Goal: Task Accomplishment & Management: Manage account settings

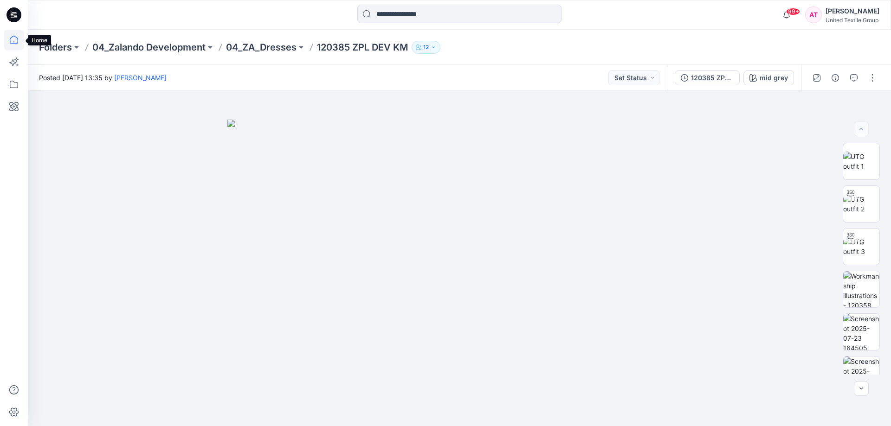
click at [14, 35] on icon at bounding box center [14, 40] width 20 height 20
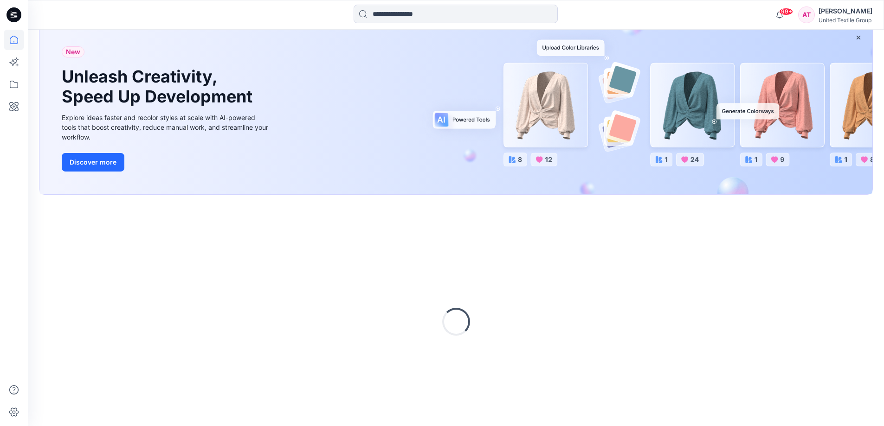
scroll to position [80, 0]
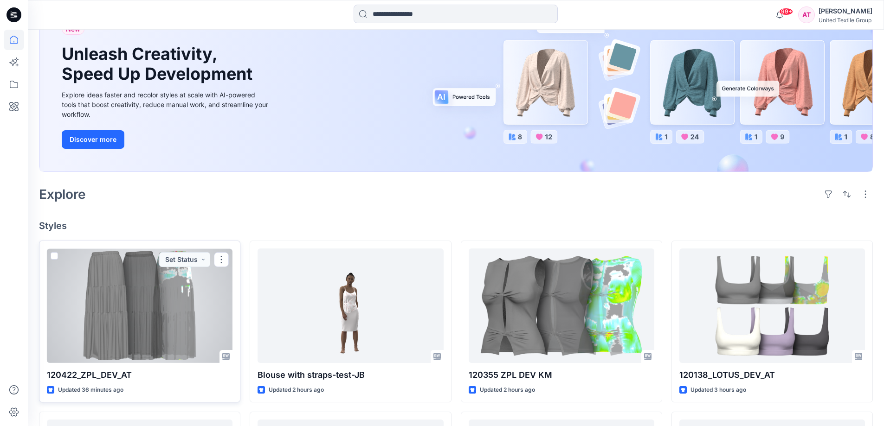
click at [196, 287] on div at bounding box center [140, 306] width 186 height 115
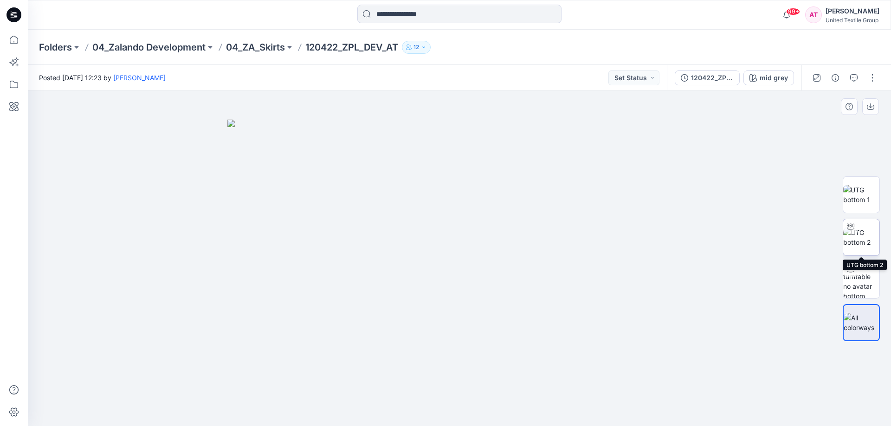
click at [864, 246] on img at bounding box center [861, 237] width 36 height 19
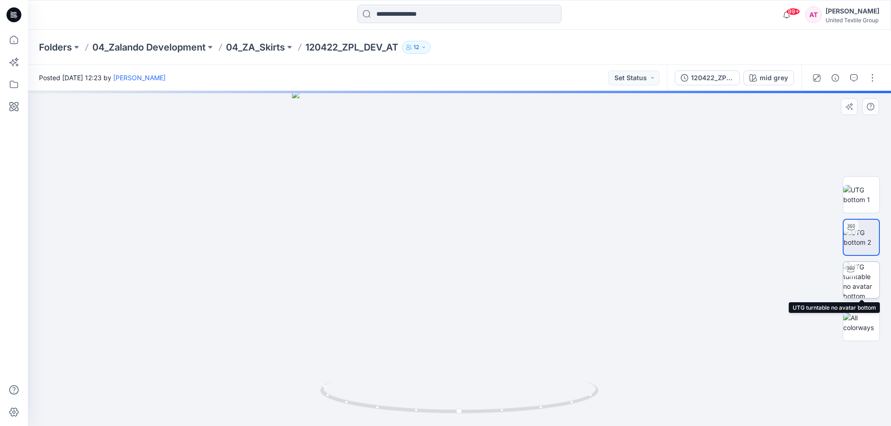
click at [864, 275] on img at bounding box center [861, 280] width 36 height 36
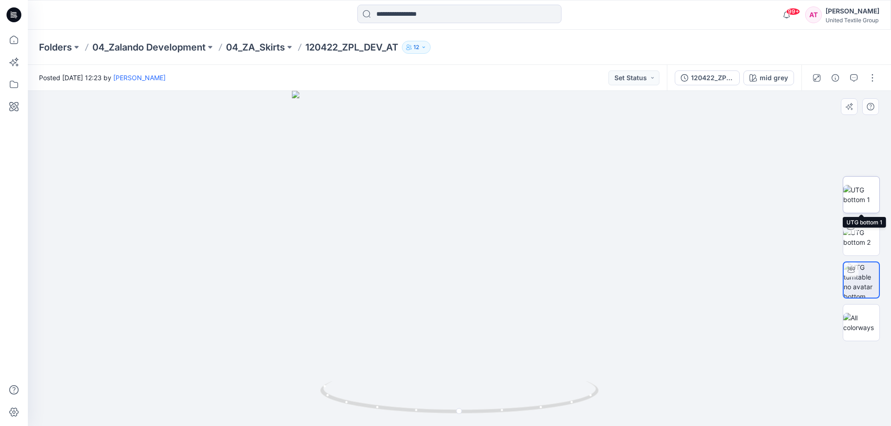
click at [858, 200] on img at bounding box center [861, 194] width 36 height 19
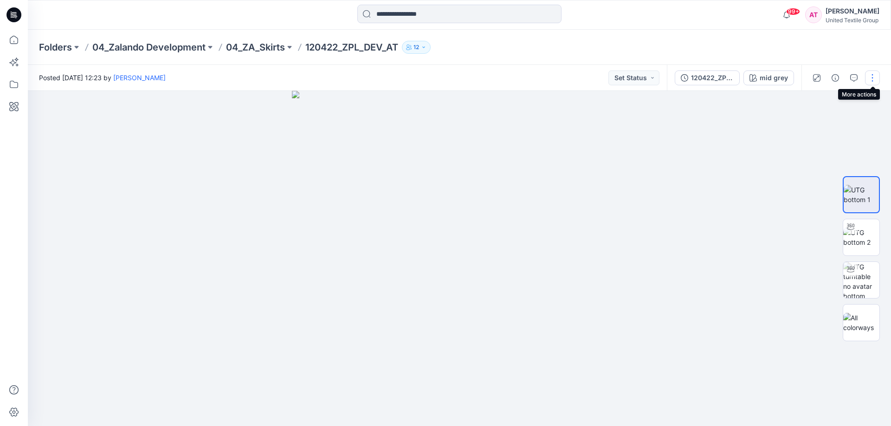
click at [869, 77] on button "button" at bounding box center [872, 78] width 15 height 15
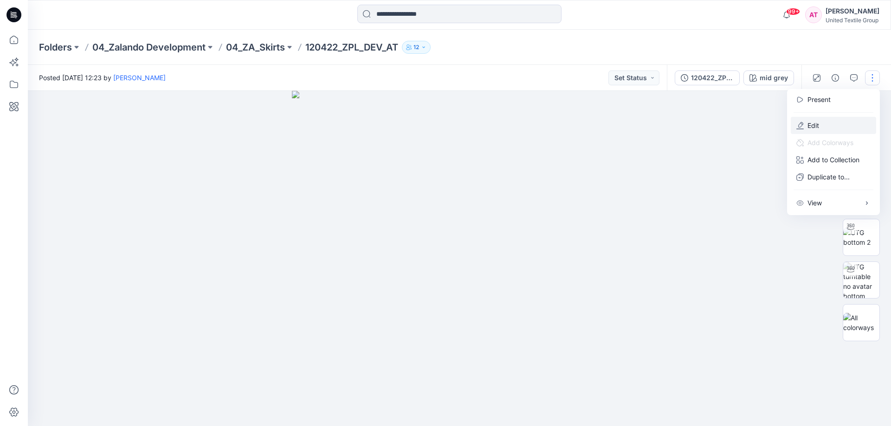
click at [813, 128] on p "Edit" at bounding box center [813, 126] width 12 height 10
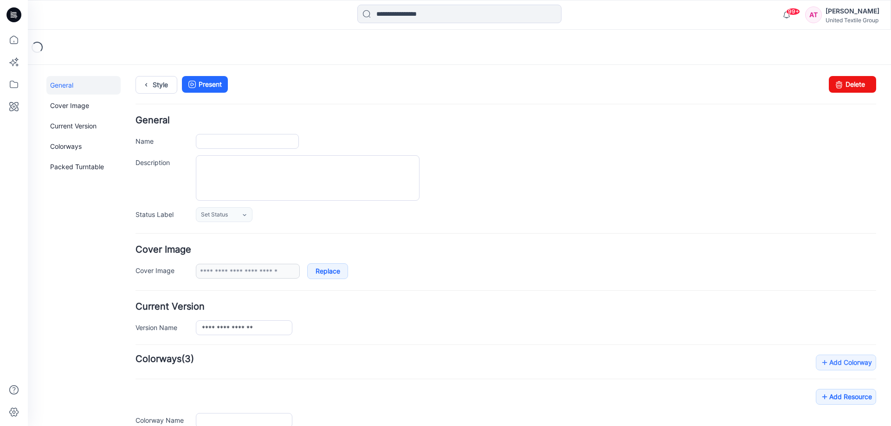
type input "**********"
type input "********"
type input "**********"
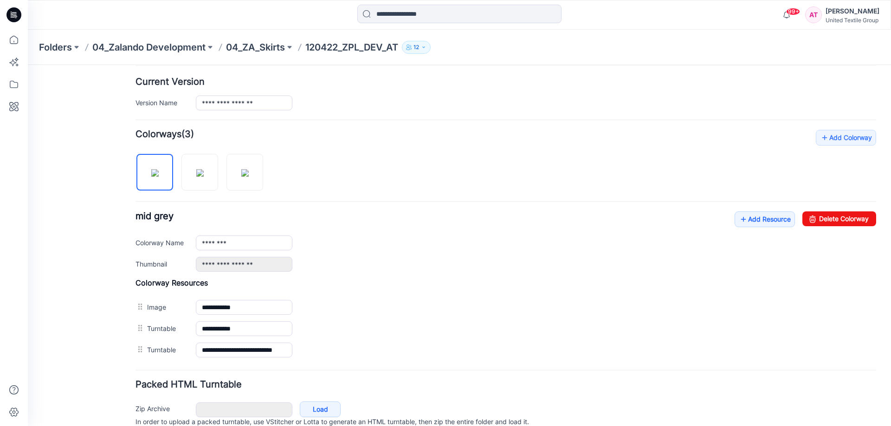
scroll to position [232, 0]
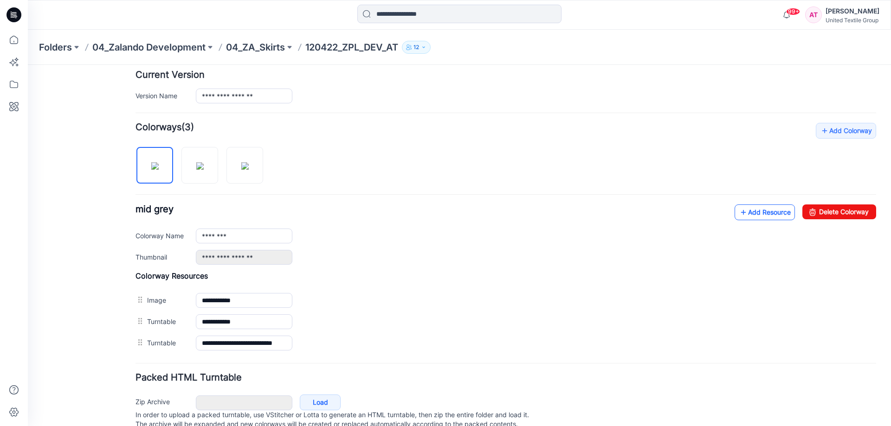
click at [756, 215] on link "Add Resource" at bounding box center [765, 213] width 60 height 16
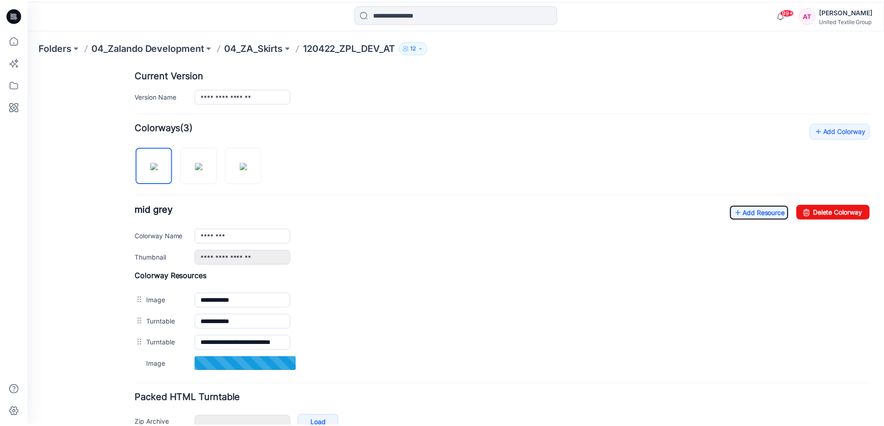
scroll to position [278, 0]
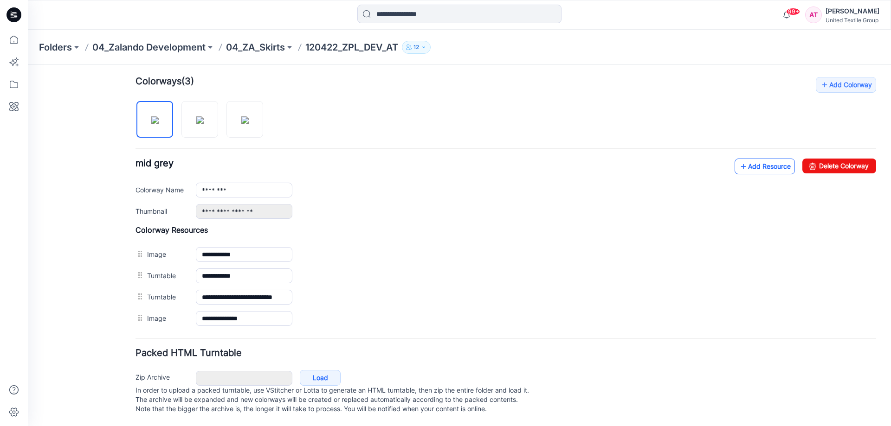
click at [760, 166] on link "Add Resource" at bounding box center [765, 167] width 60 height 16
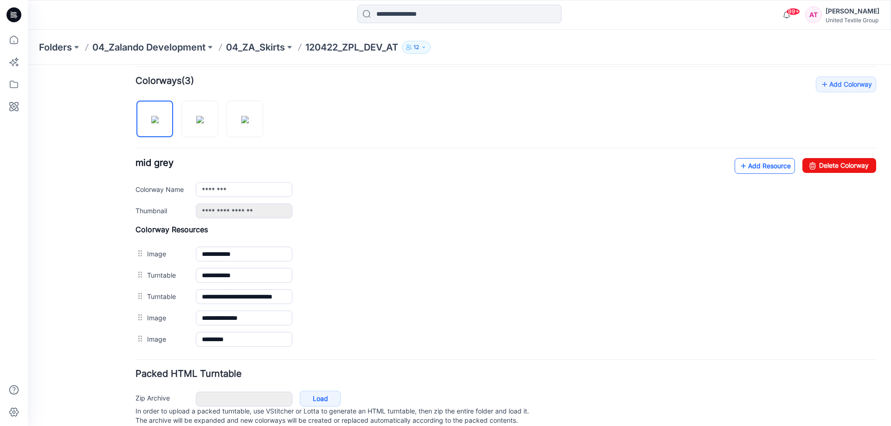
click at [766, 168] on link "Add Resource" at bounding box center [765, 166] width 60 height 16
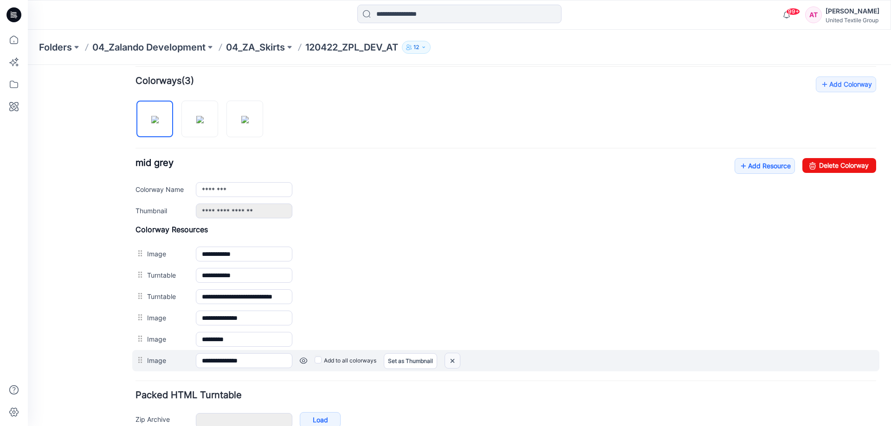
click at [28, 65] on img at bounding box center [28, 65] width 0 height 0
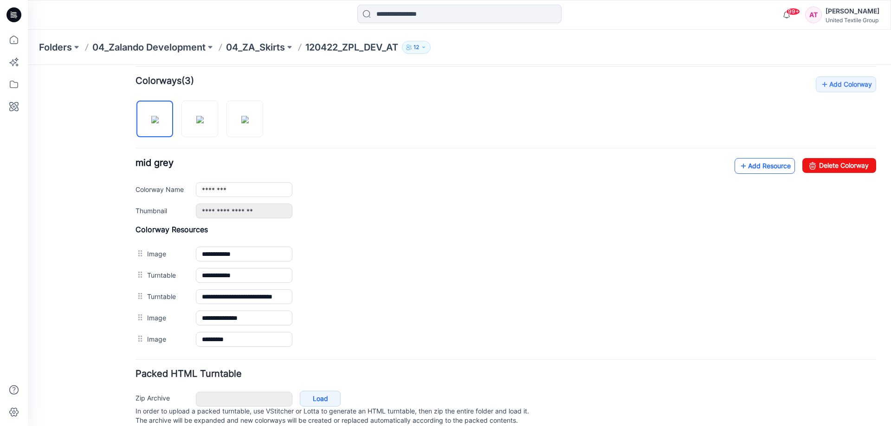
click at [760, 165] on link "Add Resource" at bounding box center [765, 166] width 60 height 16
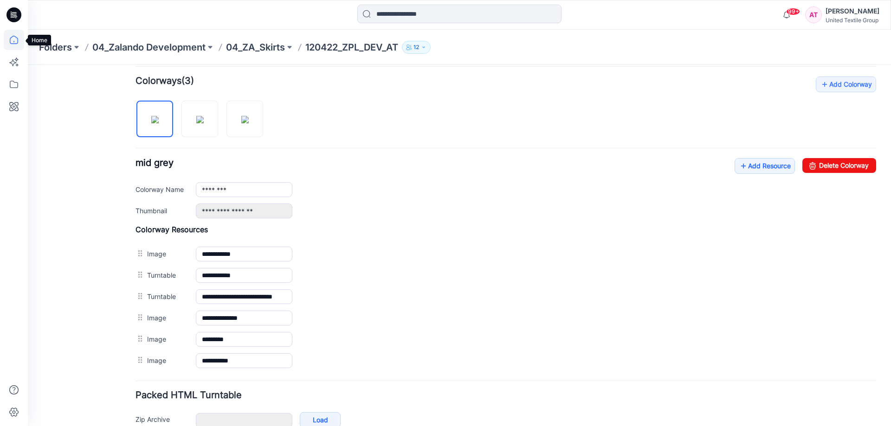
click at [13, 41] on icon at bounding box center [14, 40] width 20 height 20
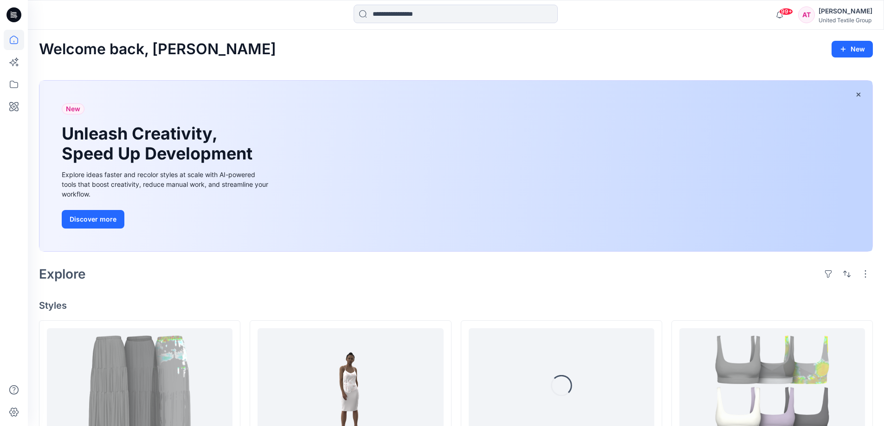
scroll to position [139, 0]
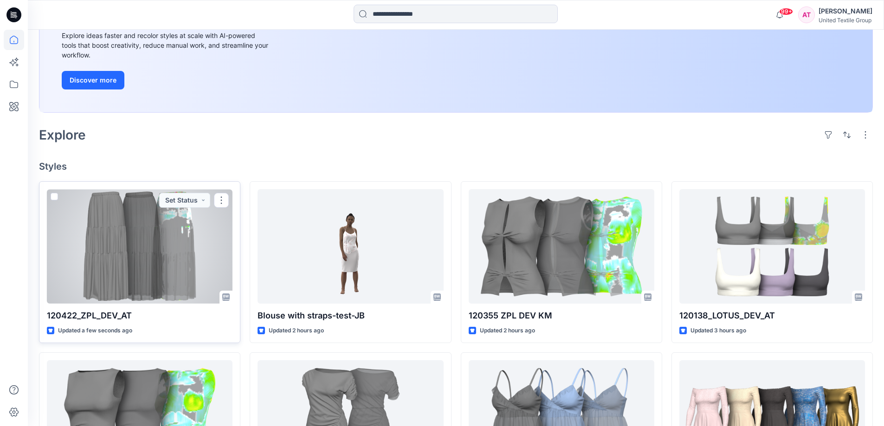
click at [193, 220] on div at bounding box center [140, 246] width 186 height 115
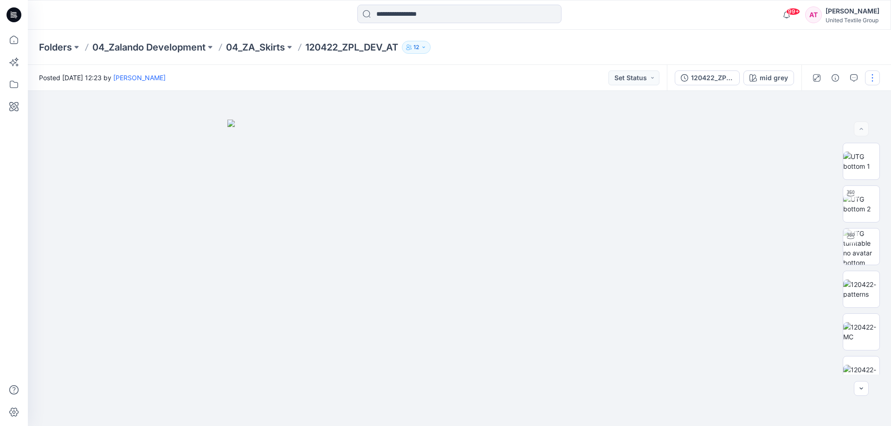
click at [870, 81] on button "button" at bounding box center [872, 78] width 15 height 15
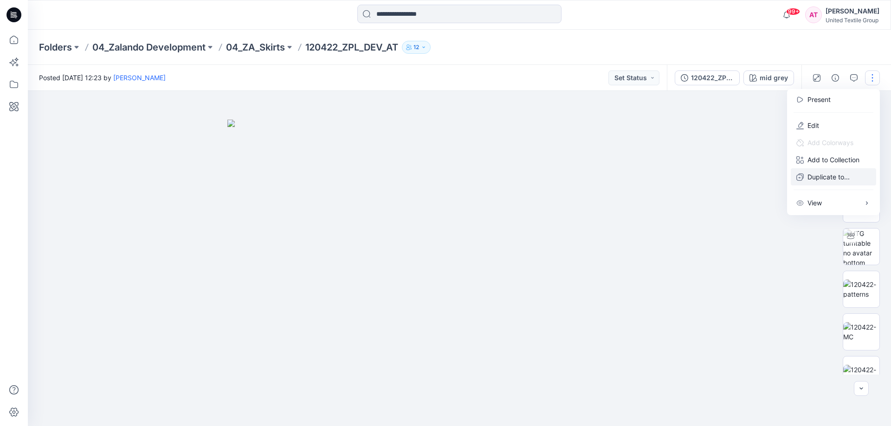
click at [823, 174] on p "Duplicate to..." at bounding box center [828, 177] width 42 height 10
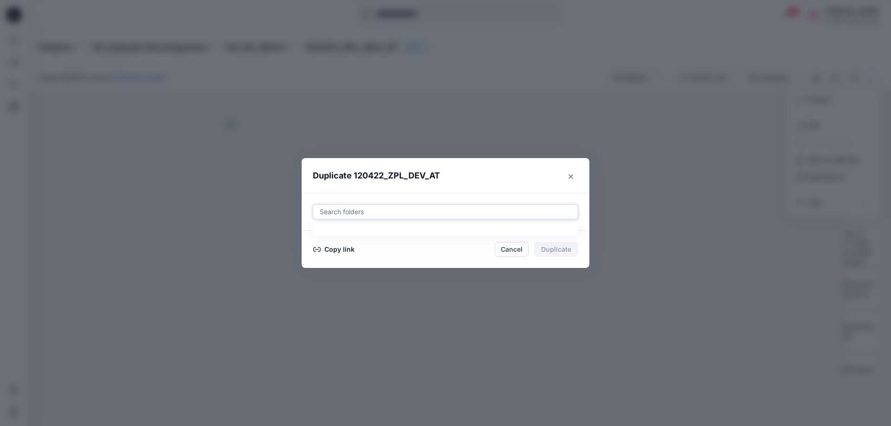
click at [456, 210] on div at bounding box center [445, 212] width 253 height 11
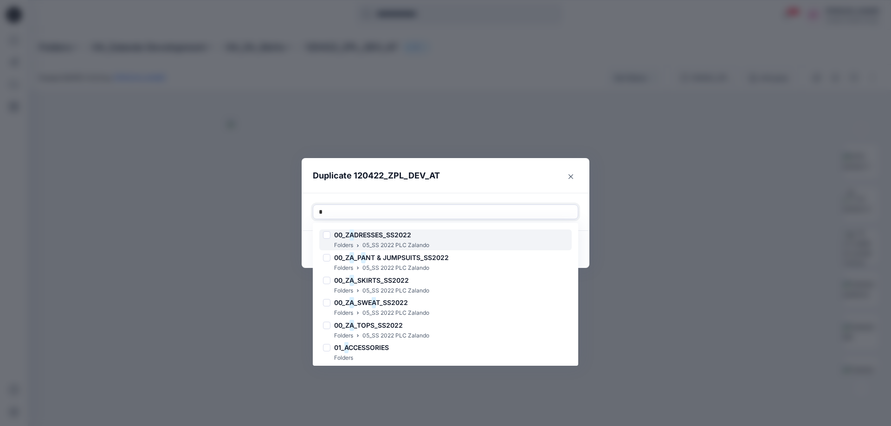
click at [452, 233] on div "00_Z A DRESSES_SS2022 Folders 05_SS 2022 PLC Zalando" at bounding box center [445, 240] width 252 height 21
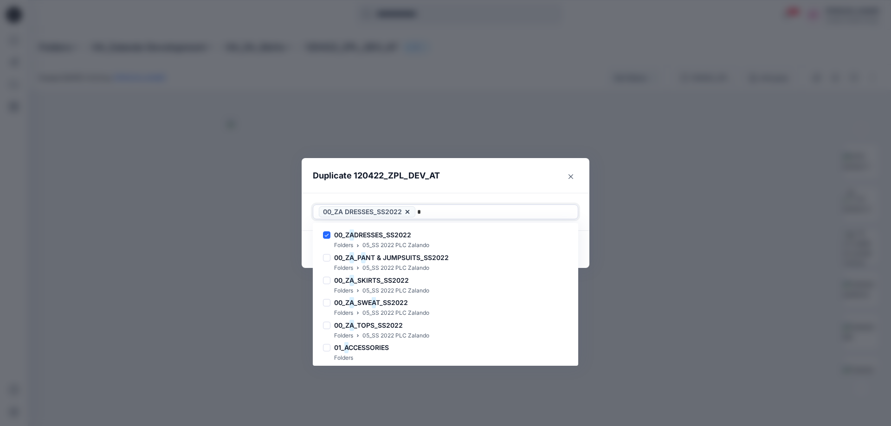
type input "*"
click at [498, 179] on header "Duplicate 120422_ZPL_DEV_AT" at bounding box center [436, 175] width 269 height 35
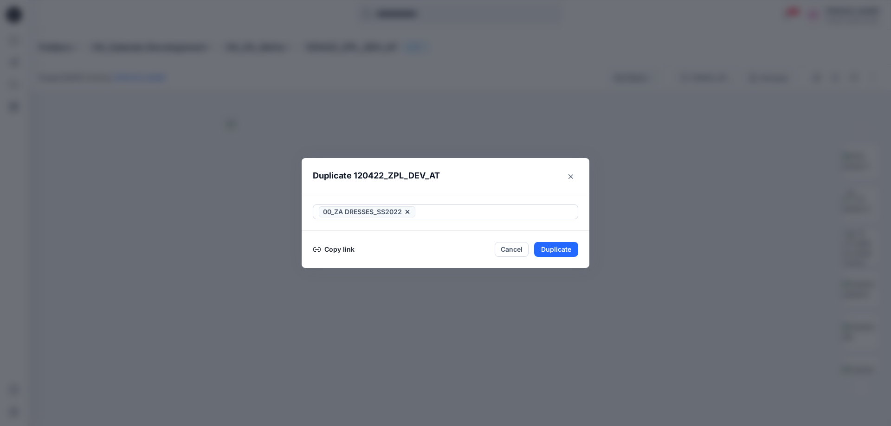
click at [342, 248] on button "Copy link" at bounding box center [334, 249] width 42 height 11
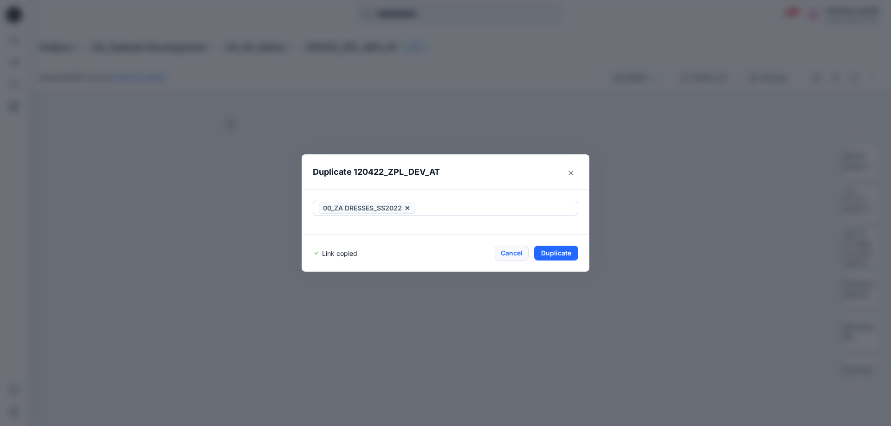
click at [513, 249] on button "Cancel" at bounding box center [512, 253] width 34 height 15
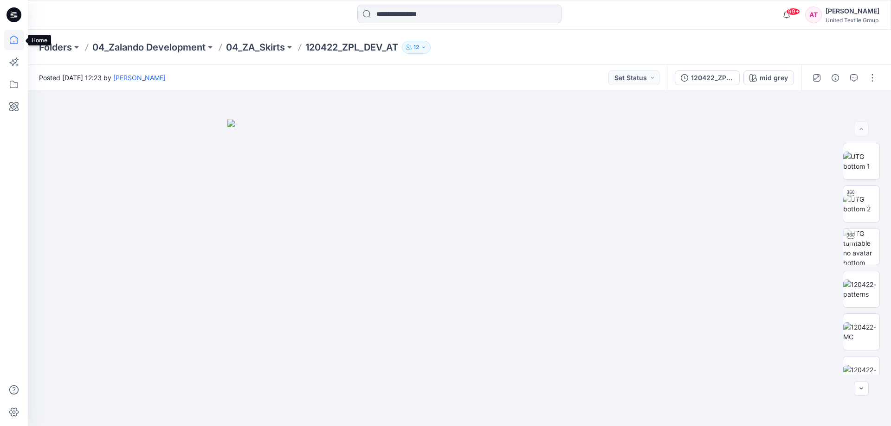
click at [15, 44] on icon at bounding box center [14, 40] width 8 height 8
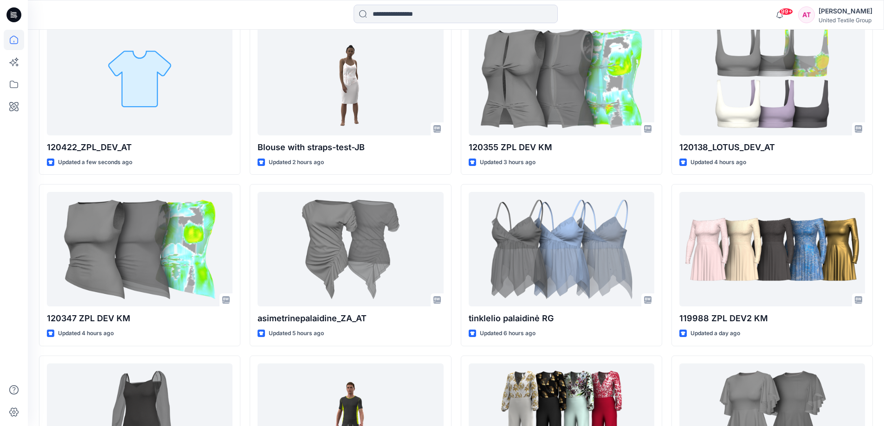
scroll to position [258, 0]
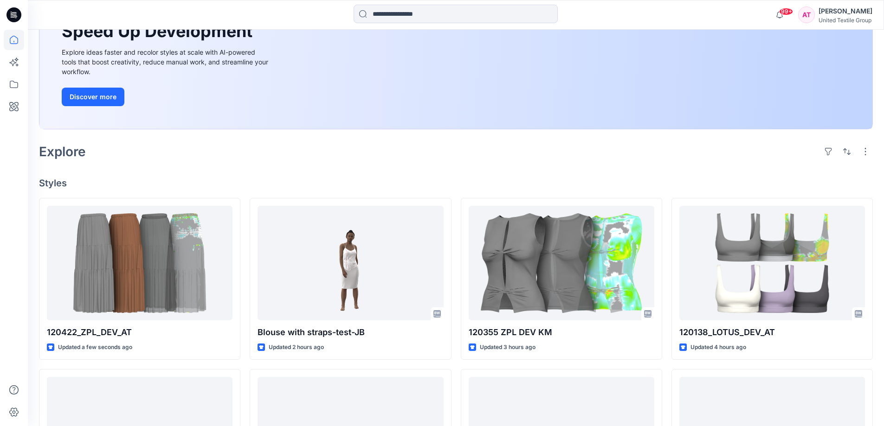
scroll to position [139, 0]
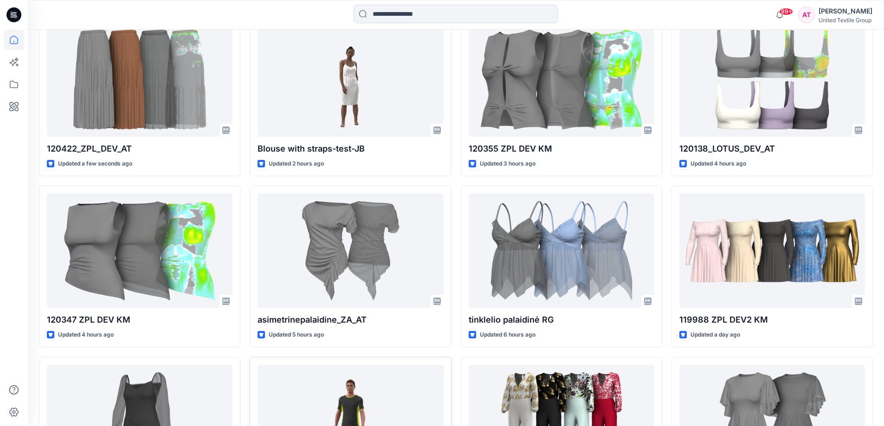
scroll to position [165, 0]
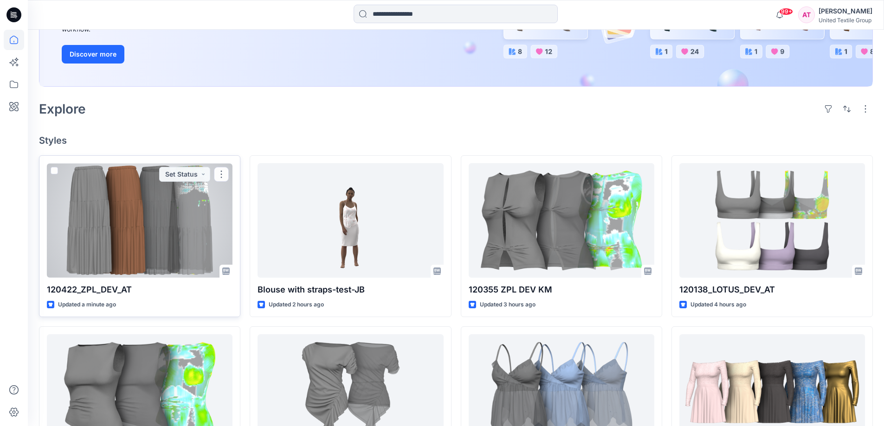
click at [169, 212] on div at bounding box center [140, 220] width 186 height 115
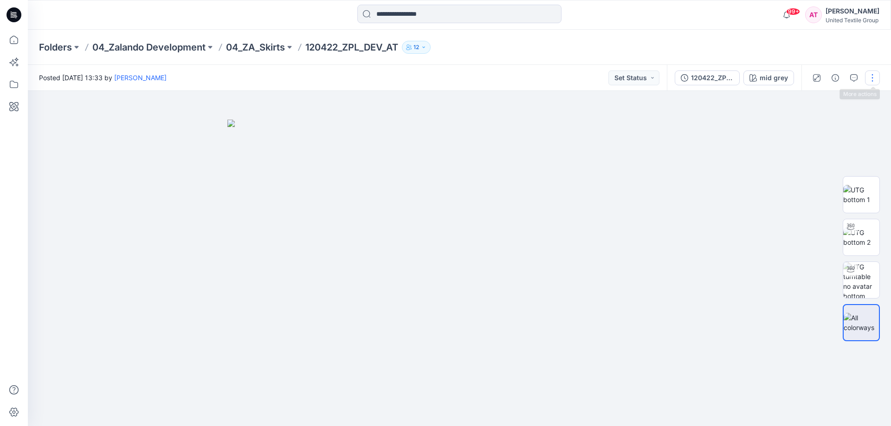
click at [872, 76] on button "button" at bounding box center [872, 78] width 15 height 15
click at [819, 125] on p "Edit" at bounding box center [813, 126] width 12 height 10
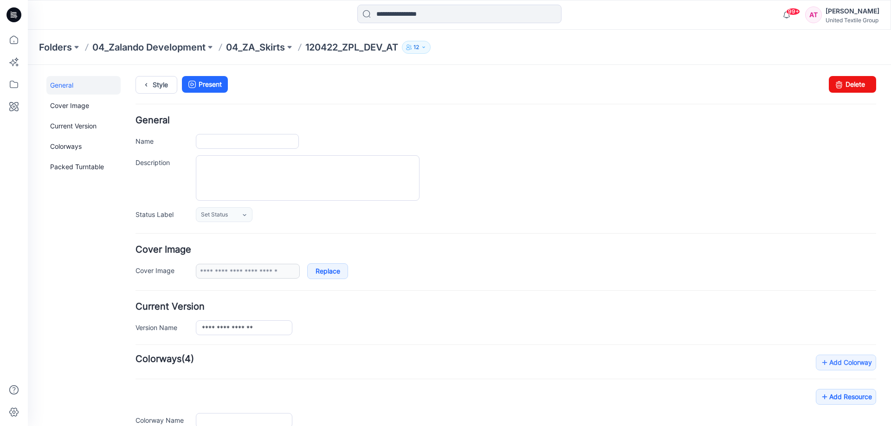
type input "**********"
type input "********"
type input "**********"
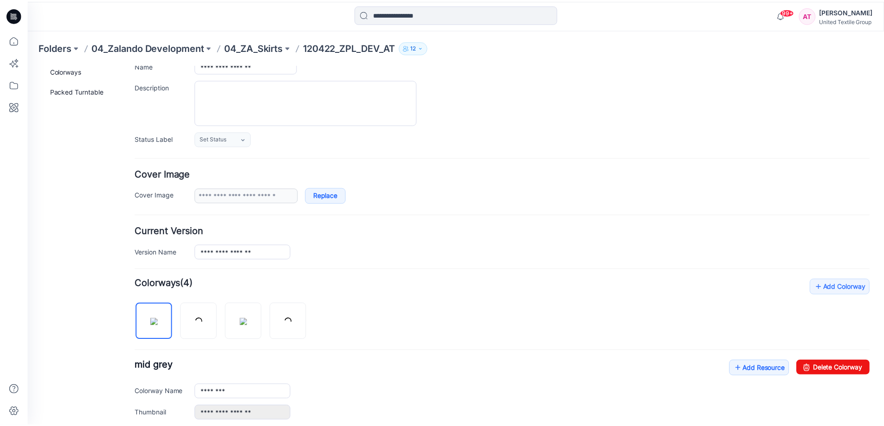
scroll to position [139, 0]
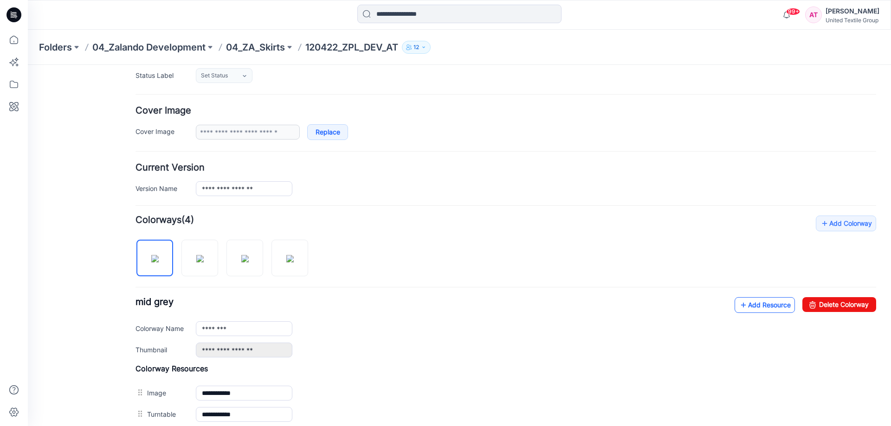
click at [744, 303] on link "Add Resource" at bounding box center [765, 305] width 60 height 16
click at [750, 306] on link "Add Resource" at bounding box center [765, 305] width 60 height 16
click at [752, 305] on link "Add Resource" at bounding box center [765, 305] width 60 height 16
click at [8, 37] on icon at bounding box center [14, 40] width 20 height 20
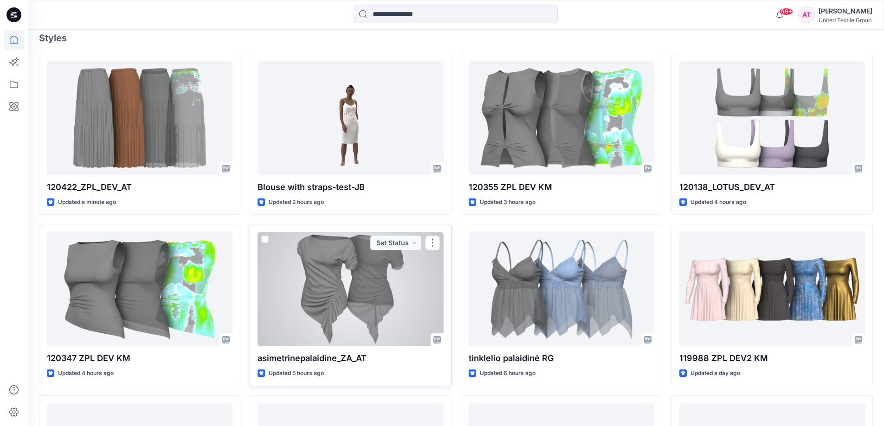
scroll to position [186, 0]
